Goal: Task Accomplishment & Management: Complete application form

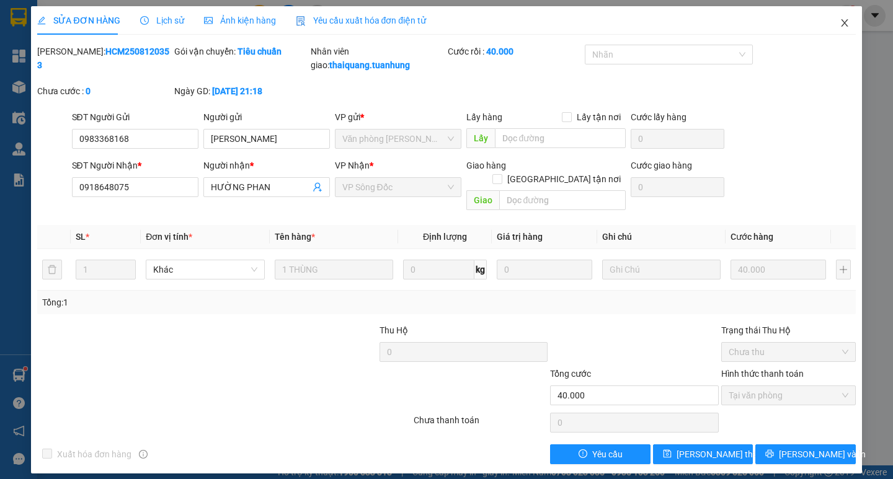
drag, startPoint x: 847, startPoint y: 25, endPoint x: 476, endPoint y: 15, distance: 371.4
click at [847, 25] on icon "close" at bounding box center [844, 23] width 10 height 10
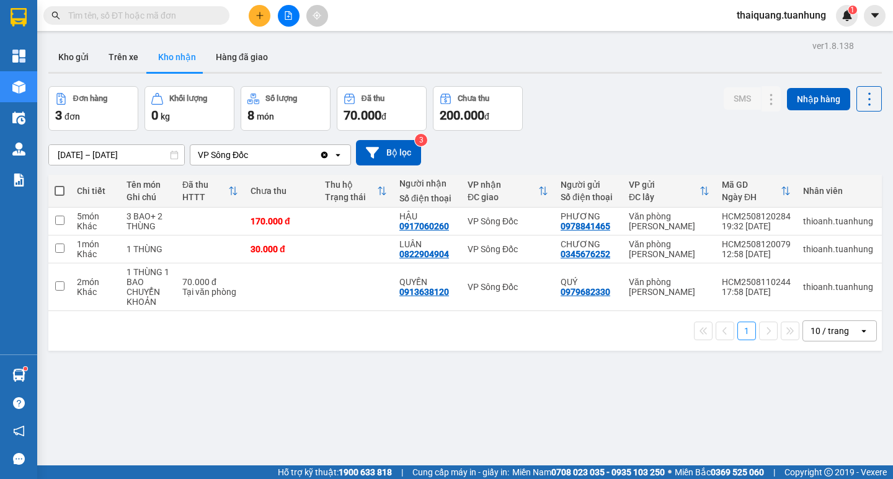
click at [609, 132] on div "[DATE] – [DATE] Press the down arrow key to interact with the calendar and sele…" at bounding box center [464, 153] width 833 height 44
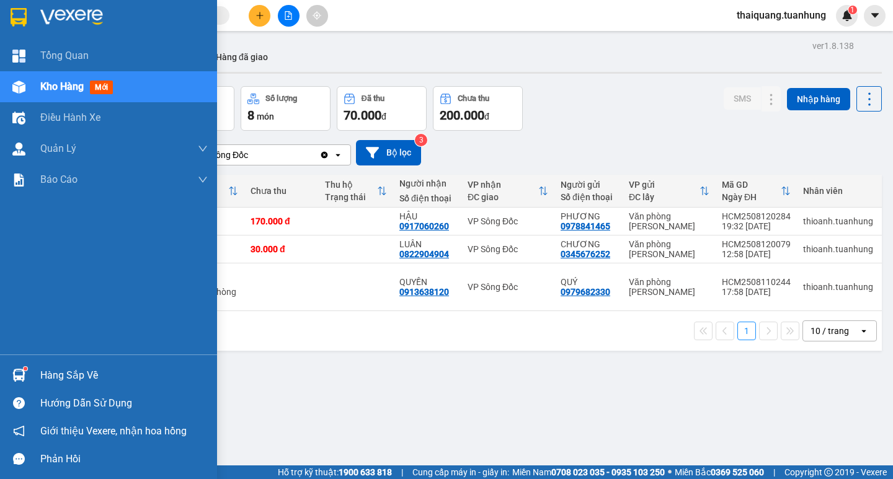
click at [27, 371] on div at bounding box center [19, 375] width 22 height 22
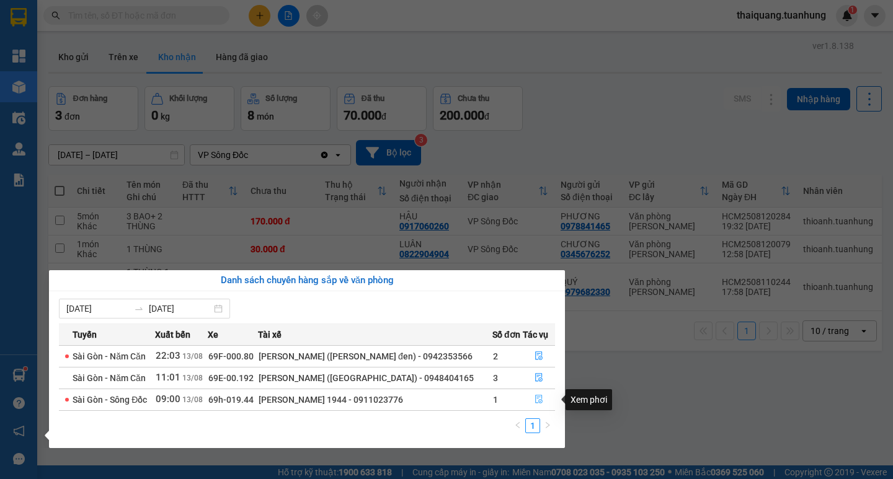
click at [544, 399] on button "button" at bounding box center [538, 400] width 31 height 20
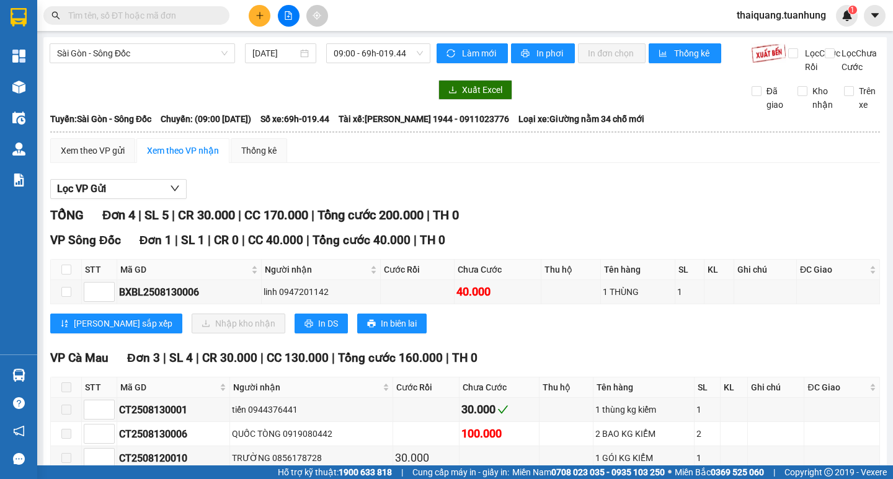
click at [55, 280] on th at bounding box center [66, 270] width 31 height 20
click at [69, 275] on input "checkbox" at bounding box center [66, 270] width 10 height 10
checkbox input "true"
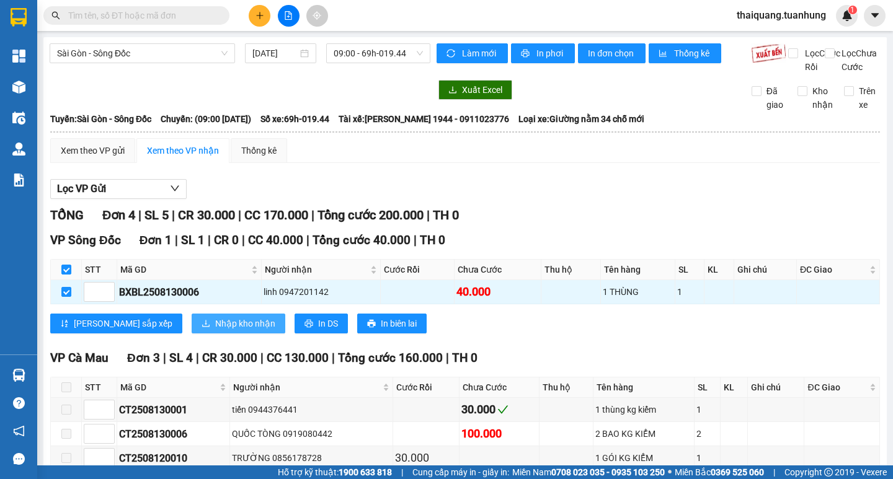
click at [200, 328] on button "Nhập kho nhận" at bounding box center [239, 324] width 94 height 20
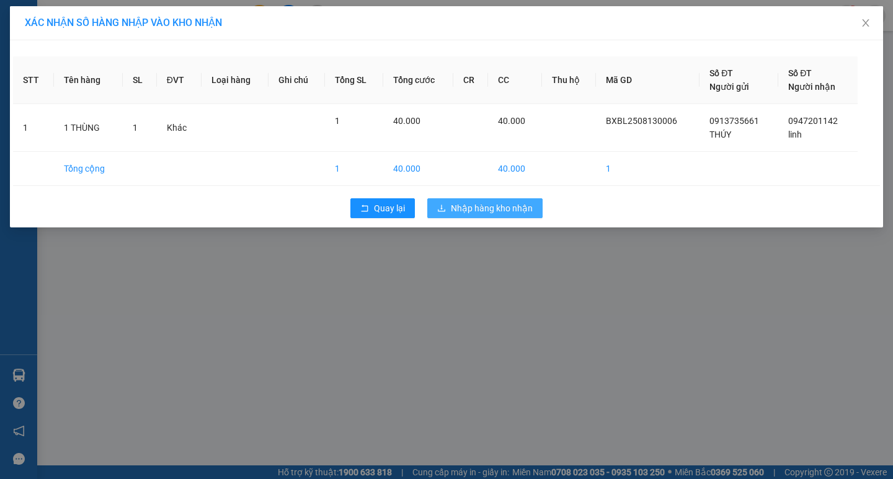
click at [490, 205] on span "Nhập hàng kho nhận" at bounding box center [492, 208] width 82 height 14
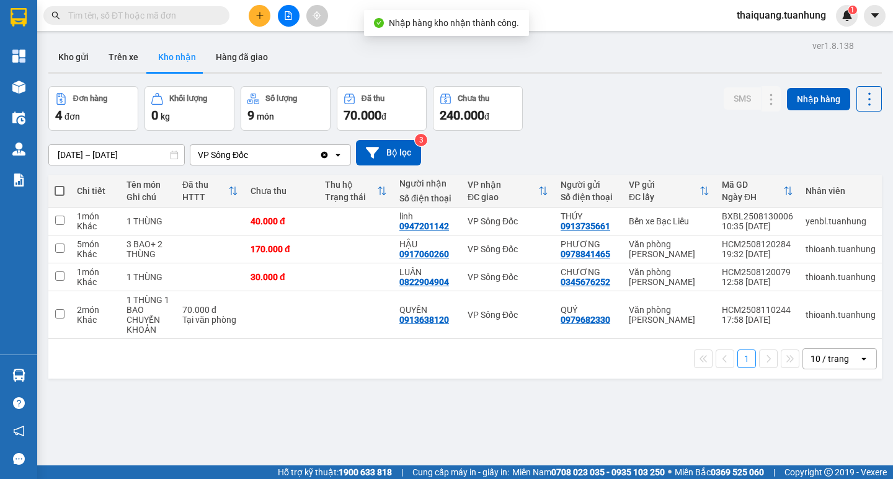
click at [630, 63] on div "Kho gửi Trên xe Kho nhận Hàng đã giao" at bounding box center [464, 58] width 833 height 33
click at [616, 107] on div "Đơn hàng 4 đơn Khối lượng 0 kg Số lượng 9 món Đã thu 70.000 đ Chưa thu 240.000 …" at bounding box center [464, 108] width 833 height 45
click at [604, 100] on div "Đơn hàng 4 đơn Khối lượng 0 kg Số lượng 9 món Đã thu 70.000 đ Chưa thu 240.000 …" at bounding box center [464, 108] width 833 height 45
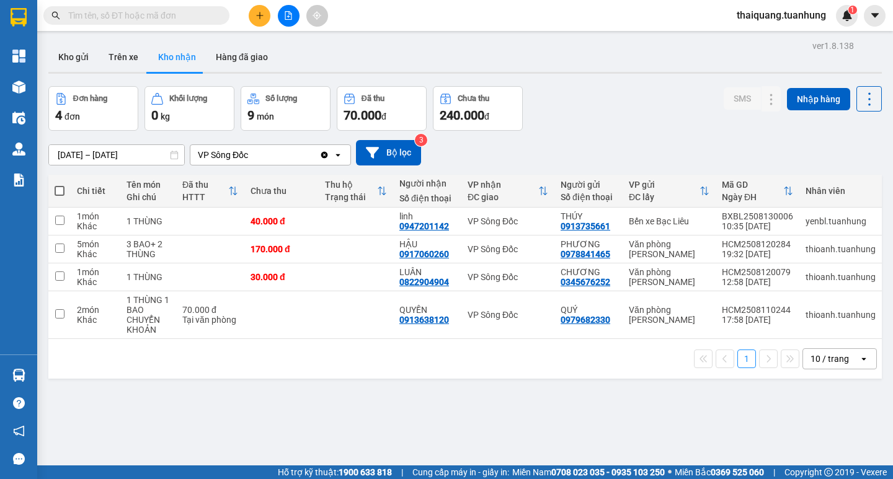
drag, startPoint x: 589, startPoint y: 127, endPoint x: 342, endPoint y: 30, distance: 265.2
click at [589, 125] on div "Đơn hàng 4 đơn Khối lượng 0 kg Số lượng 9 món Đã thu 70.000 đ Chưa thu 240.000 …" at bounding box center [464, 108] width 833 height 45
click at [60, 58] on button "Kho gửi" at bounding box center [73, 57] width 50 height 30
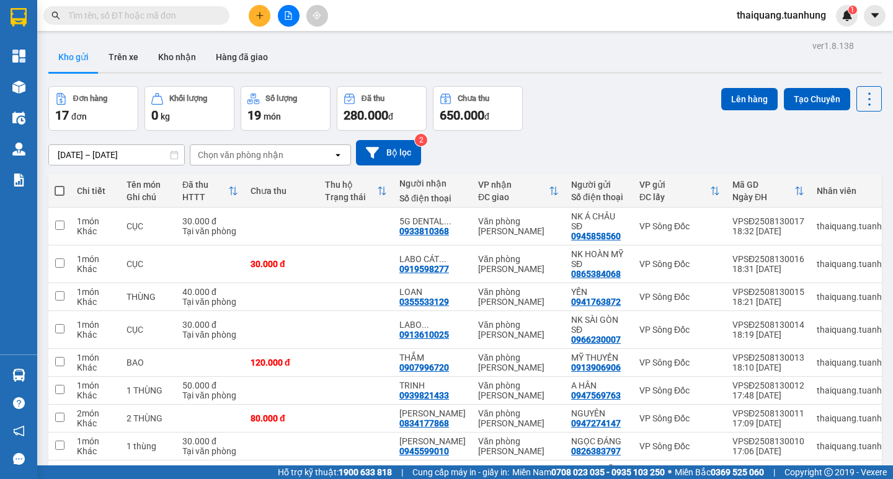
click at [583, 116] on div "Đơn hàng 17 đơn Khối lượng 0 kg Số lượng 19 món Đã thu 280.000 đ Chưa thu 650.0…" at bounding box center [464, 108] width 833 height 45
click at [593, 105] on div "Đơn hàng 17 đơn Khối lượng 0 kg Số lượng 19 món Đã thu 280.000 đ Chưa thu 650.0…" at bounding box center [464, 108] width 833 height 45
click at [573, 123] on div "Đơn hàng 17 đơn Khối lượng 0 kg Số lượng 19 món Đã thu 280.000 đ Chưa thu 650.0…" at bounding box center [464, 108] width 833 height 45
click at [180, 55] on button "Kho nhận" at bounding box center [177, 57] width 58 height 30
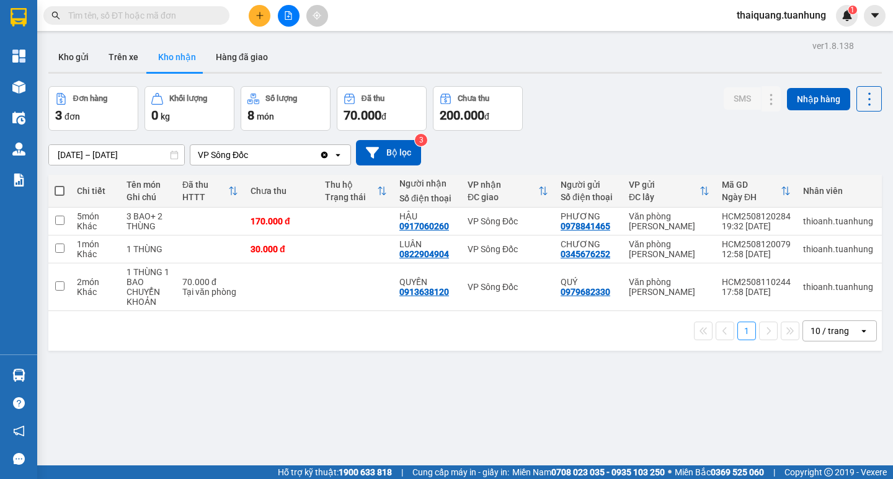
click at [598, 127] on div "Đơn hàng 3 đơn Khối lượng 0 kg Số lượng 8 món Đã thu 70.000 đ Chưa thu 200.000 …" at bounding box center [464, 108] width 833 height 45
click at [601, 128] on div "Đơn hàng 3 đơn Khối lượng 0 kg Số lượng 8 món Đã thu 70.000 đ Chưa thu 200.000 …" at bounding box center [464, 108] width 833 height 45
click at [64, 56] on button "Kho gửi" at bounding box center [73, 57] width 50 height 30
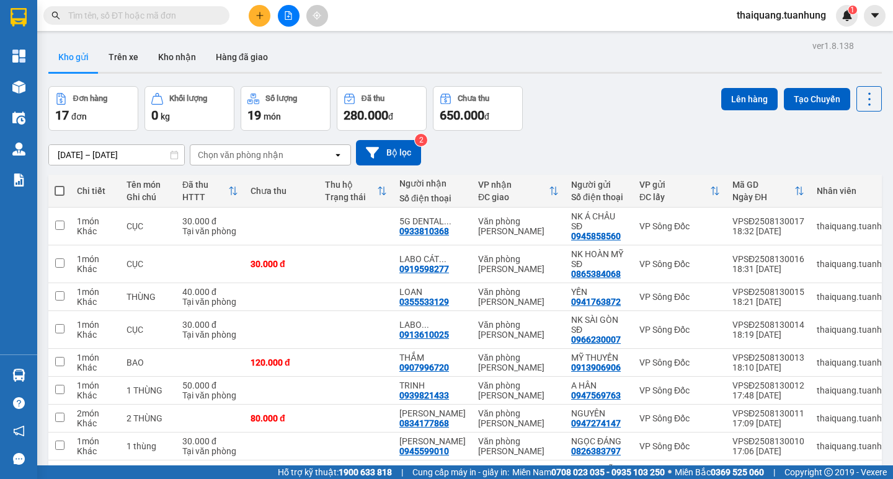
click at [614, 117] on div "Đơn hàng 17 đơn Khối lượng 0 kg Số lượng 19 món Đã thu 280.000 đ Chưa thu 650.0…" at bounding box center [464, 108] width 833 height 45
click at [182, 56] on button "Kho nhận" at bounding box center [177, 57] width 58 height 30
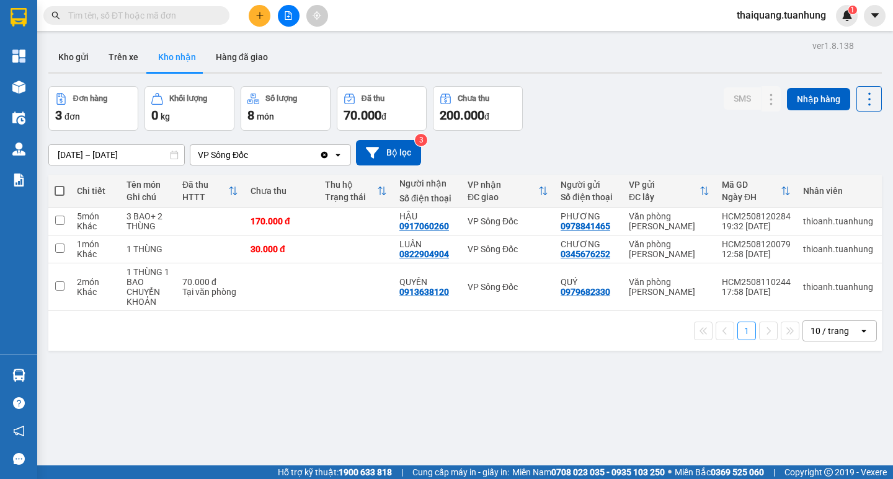
click at [619, 128] on div "Đơn hàng 3 đơn Khối lượng 0 kg Số lượng 8 món Đã thu 70.000 đ Chưa thu 200.000 …" at bounding box center [464, 108] width 833 height 45
click at [151, 10] on input "text" at bounding box center [141, 16] width 146 height 14
paste input "0933030490"
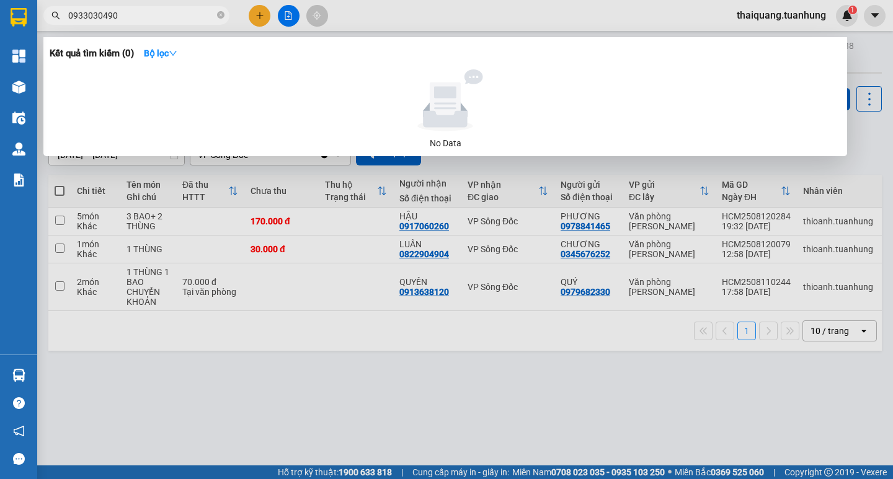
type input "0933030490"
click at [566, 22] on div at bounding box center [446, 239] width 893 height 479
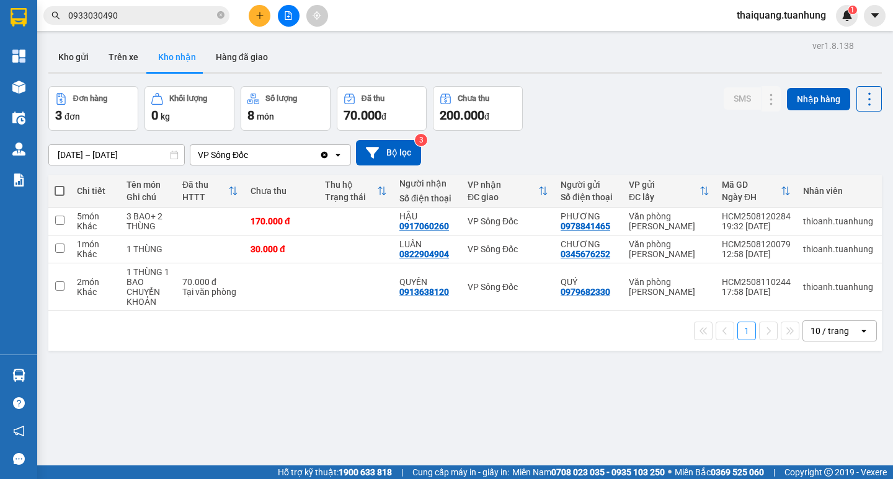
click at [614, 109] on div "Đơn hàng 3 đơn Khối lượng 0 kg Số lượng 8 món Đã thu 70.000 đ Chưa thu 200.000 …" at bounding box center [464, 108] width 833 height 45
click at [258, 15] on icon "plus" at bounding box center [259, 15] width 7 height 1
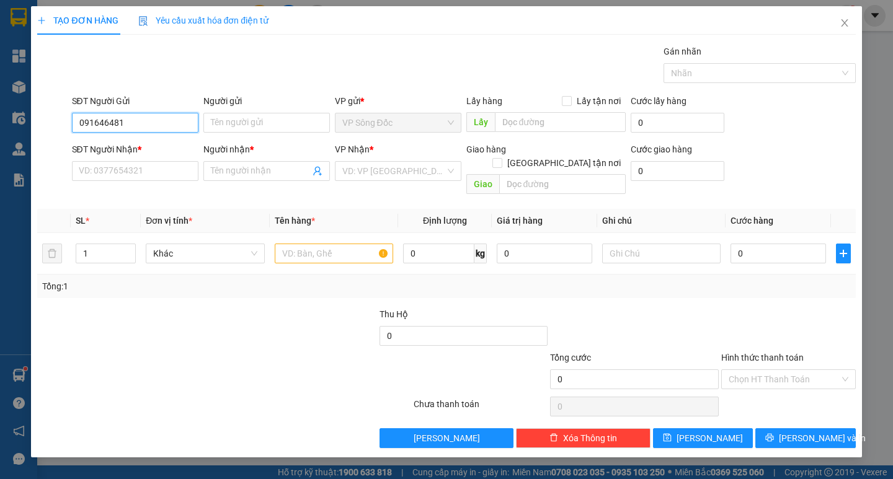
type input "0916464816"
click at [170, 145] on div "0916464816 - C NHUNG" at bounding box center [135, 148] width 112 height 14
type input "C NHUNG"
type input "0916464816"
click at [185, 174] on input "SĐT Người Nhận *" at bounding box center [135, 171] width 126 height 20
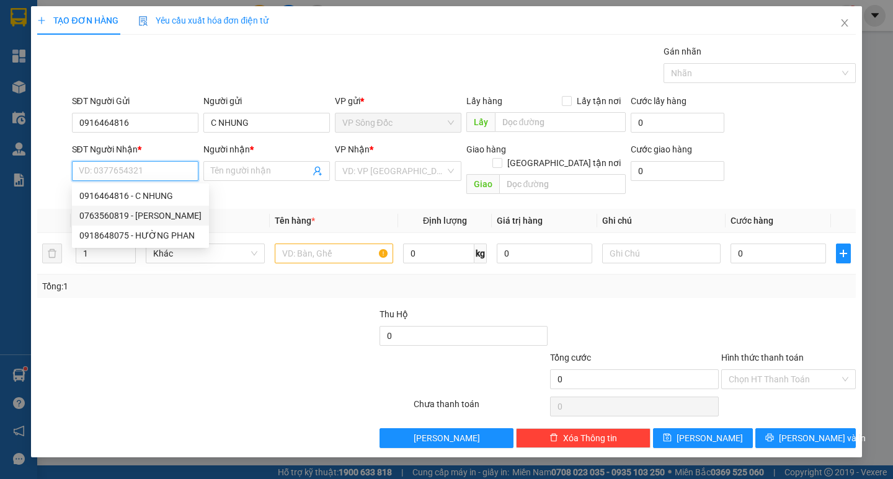
click at [159, 211] on div "0763560819 - [PERSON_NAME]" at bounding box center [140, 216] width 122 height 14
type input "0763560819"
type input "[PERSON_NAME]"
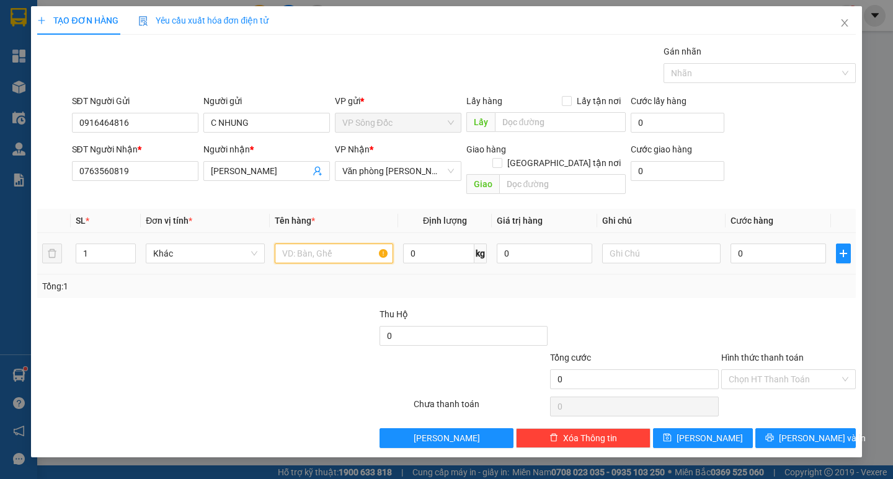
click at [308, 244] on input "text" at bounding box center [334, 254] width 118 height 20
type input "1 thùng"
click at [753, 244] on input "0" at bounding box center [777, 254] width 95 height 20
type input "3"
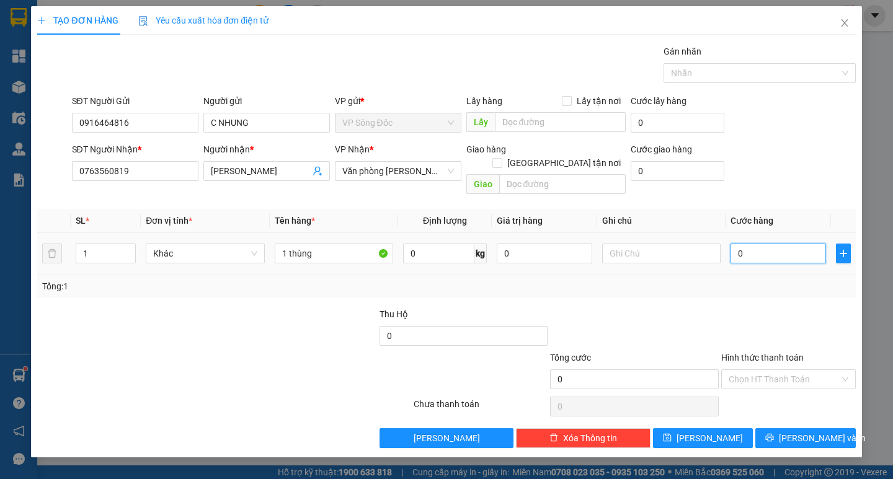
type input "3"
type input "30"
type input "300"
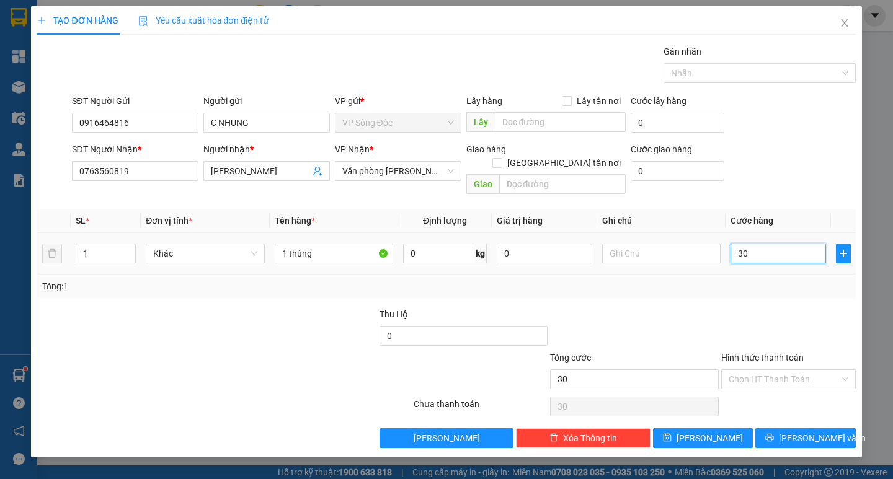
type input "300"
type input "3.000"
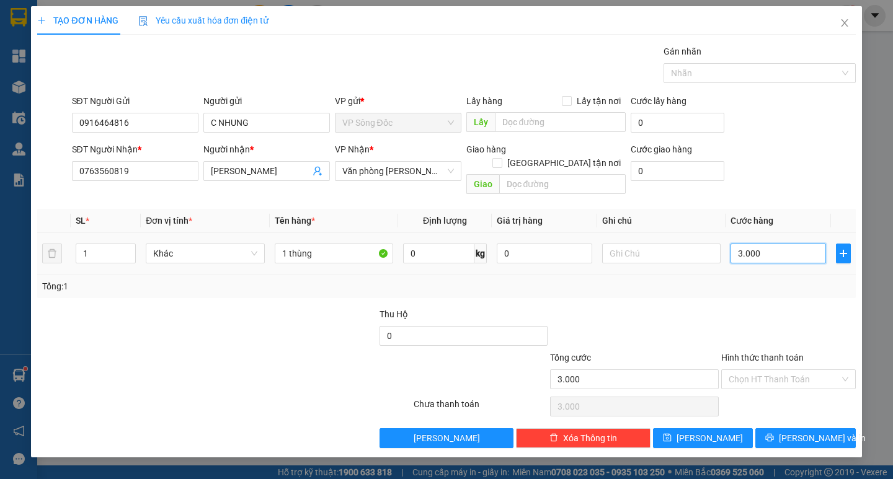
type input "30.000"
click at [735, 428] on button "[PERSON_NAME]" at bounding box center [703, 438] width 100 height 20
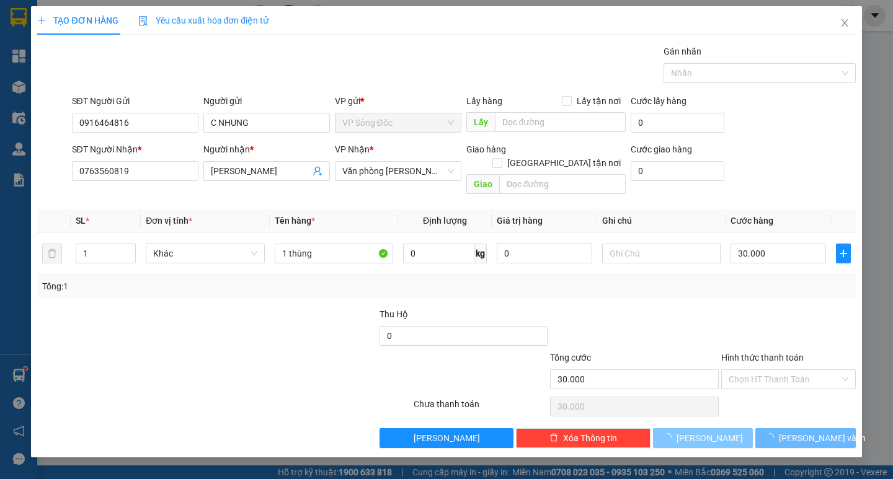
type input "0"
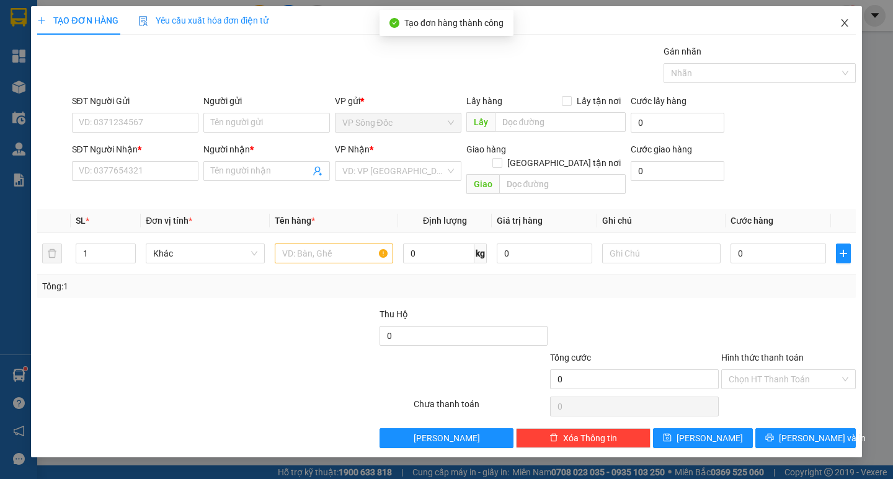
click at [845, 24] on icon "close" at bounding box center [844, 23] width 10 height 10
